Goal: Task Accomplishment & Management: Manage account settings

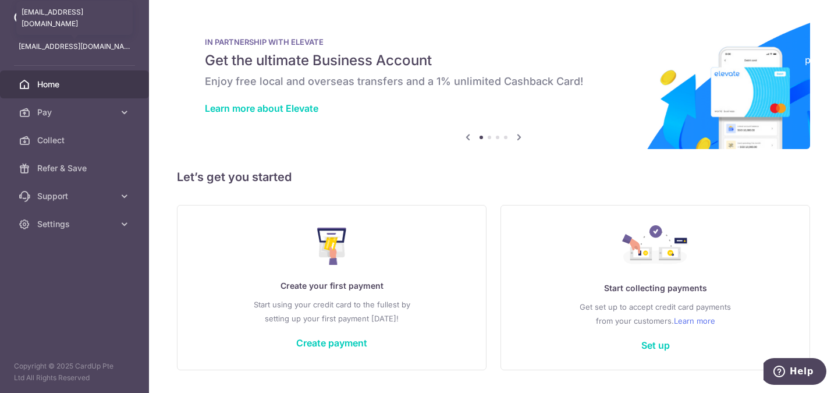
click at [69, 47] on p "footdoc@familypodiatrycentres.com" at bounding box center [75, 47] width 112 height 12
click at [807, 380] on button "Help" at bounding box center [794, 371] width 66 height 27
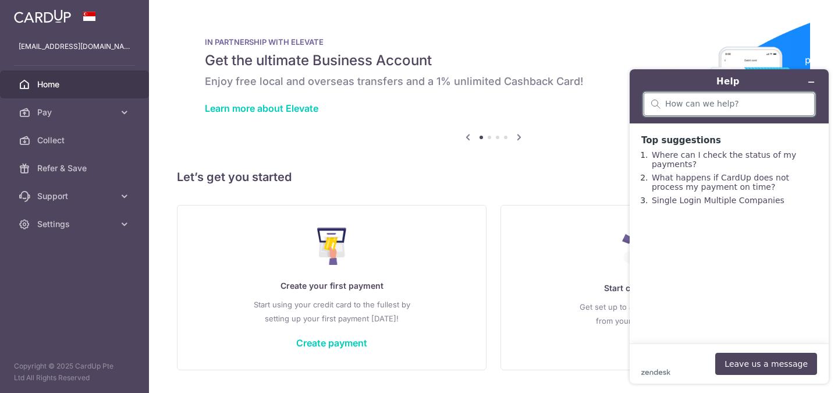
click at [681, 105] on input "search" at bounding box center [737, 104] width 142 height 10
click at [780, 360] on button "Leave us a message" at bounding box center [767, 364] width 102 height 22
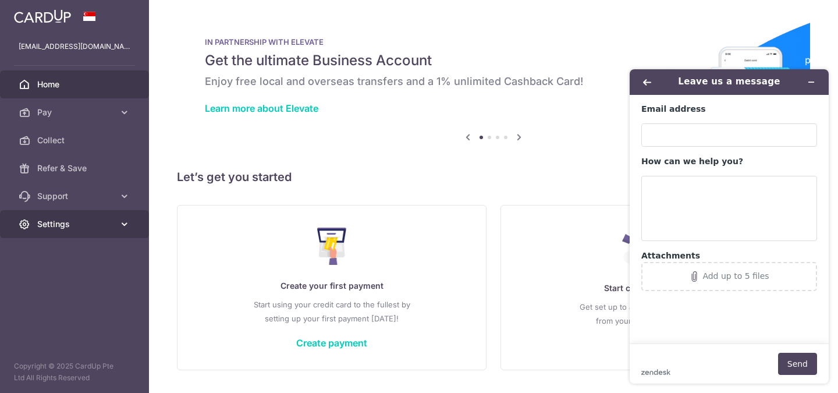
click at [122, 224] on icon at bounding box center [125, 224] width 12 height 12
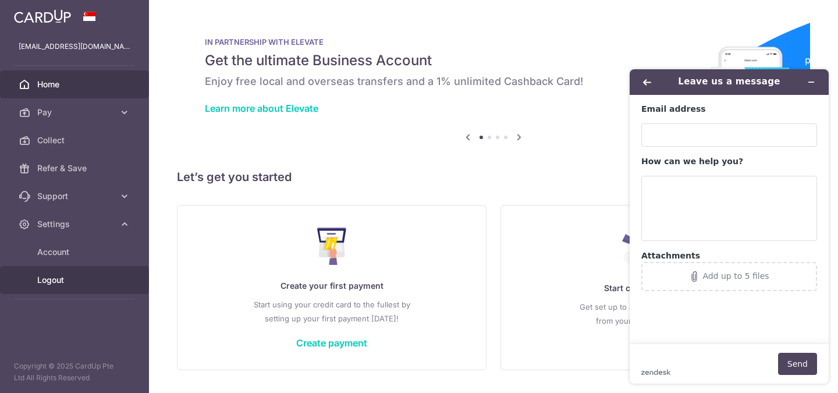
click at [52, 282] on span "Logout" at bounding box center [75, 280] width 77 height 12
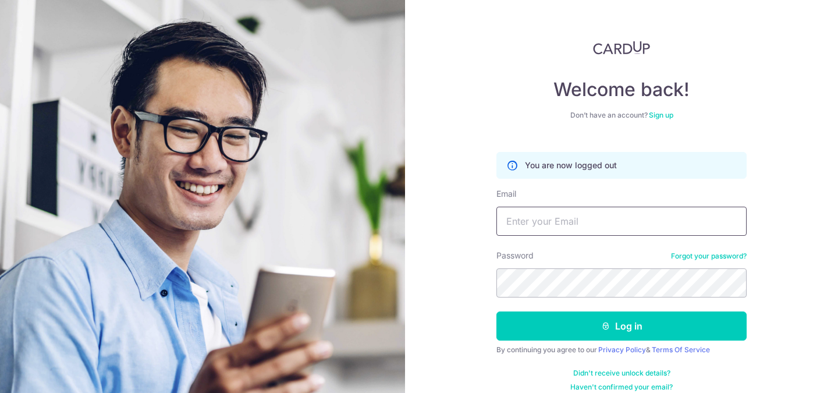
click at [522, 215] on input "Email" at bounding box center [622, 221] width 250 height 29
type input "[EMAIL_ADDRESS][DOMAIN_NAME]"
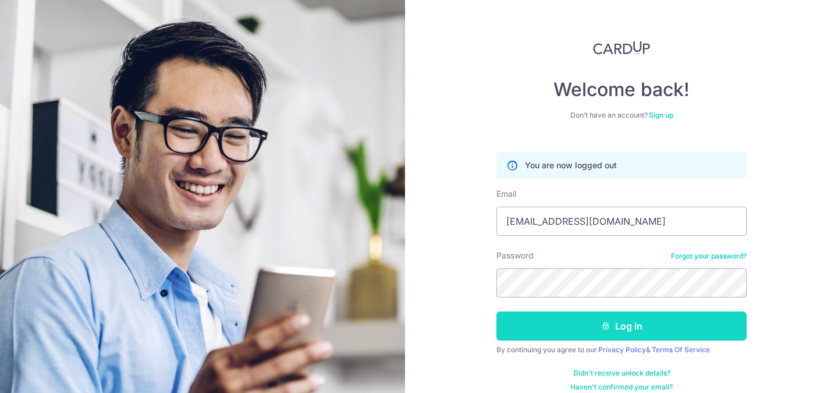
click at [625, 322] on button "Log in" at bounding box center [622, 326] width 250 height 29
